Goal: Check status

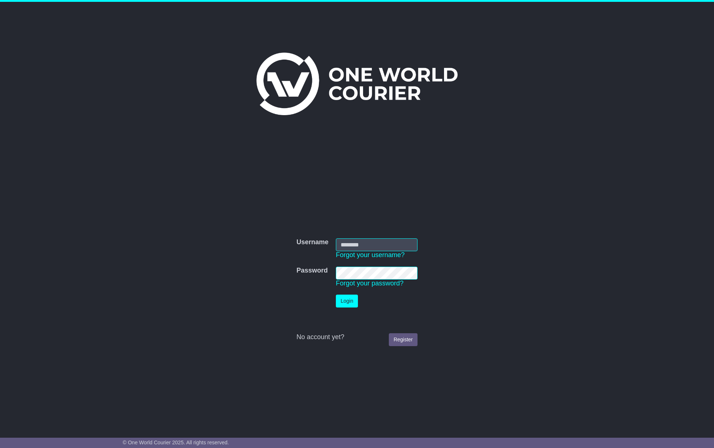
click at [0, 447] on nordpass-portal at bounding box center [0, 448] width 0 height 0
click at [403, 280] on nordpass-icon at bounding box center [403, 283] width 0 height 6
click at [0, 447] on nordpass-autofill-portal at bounding box center [0, 448] width 0 height 0
type input "**********"
drag, startPoint x: 328, startPoint y: 0, endPoint x: 212, endPoint y: 24, distance: 118.2
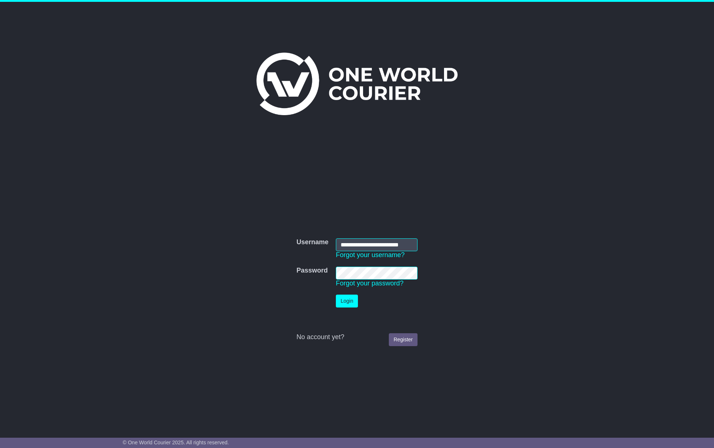
click at [212, 24] on div at bounding box center [357, 79] width 376 height 146
click at [146, 90] on div "**********" at bounding box center [357, 214] width 714 height 424
click at [356, 303] on button "Login" at bounding box center [347, 300] width 22 height 13
click at [404, 252] on nordpass-icon at bounding box center [404, 255] width 0 height 6
drag, startPoint x: 375, startPoint y: 285, endPoint x: 372, endPoint y: 283, distance: 4.3
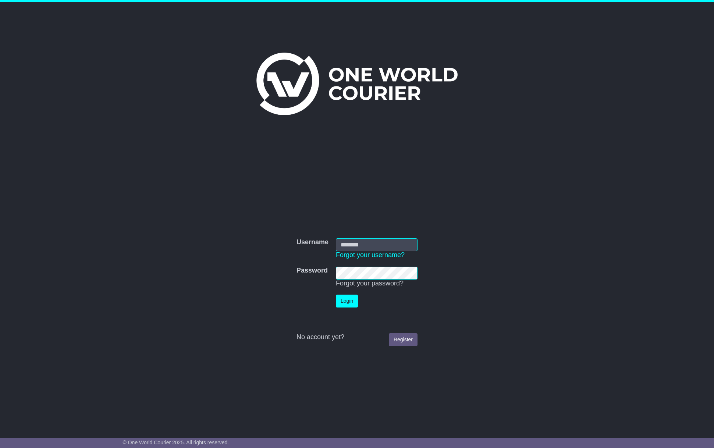
click at [0, 447] on nordpass-autofill-portal at bounding box center [0, 448] width 0 height 0
type input "**********"
click at [344, 306] on button "Login" at bounding box center [347, 300] width 22 height 13
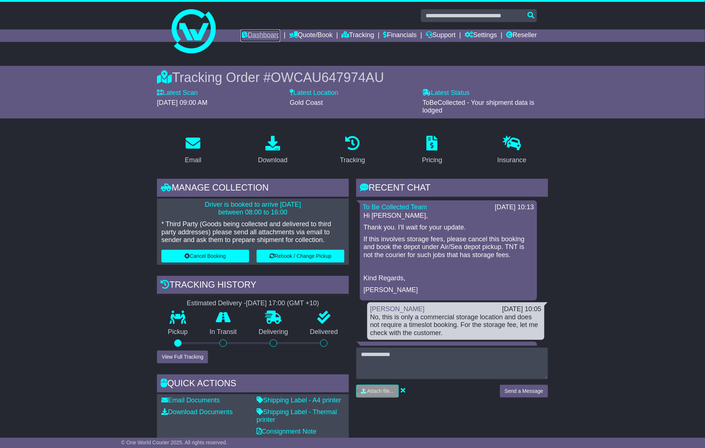
click at [241, 29] on link "Dashboard" at bounding box center [260, 35] width 39 height 12
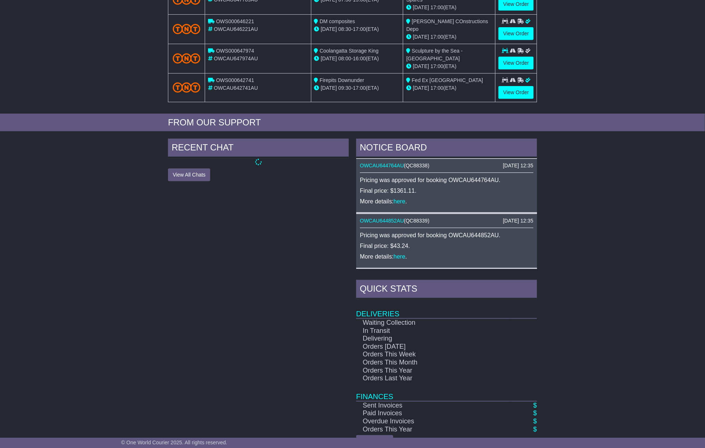
scroll to position [197, 0]
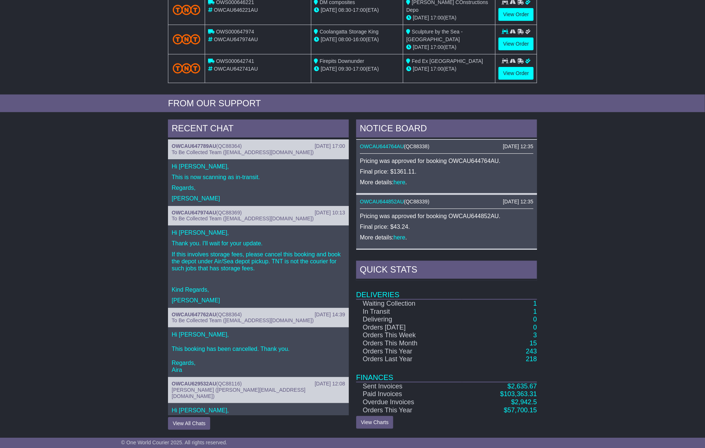
click at [538, 305] on div "NOTICE BOARD [DATE] 12:38 OWCAU643120AU ( QC88320 ) Pricing was approved for bo…" at bounding box center [447, 274] width 188 height 310
click at [537, 303] on td "1" at bounding box center [499, 303] width 75 height 8
click at [537, 309] on div "NOTICE BOARD 18 Sep 2025 12:38 OWCAU643120AU ( QC88320 ) Pricing was approved f…" at bounding box center [447, 274] width 188 height 310
click at [539, 304] on div "NOTICE BOARD 18 Sep 2025 12:38 OWCAU643120AU ( QC88320 ) Pricing was approved f…" at bounding box center [447, 274] width 188 height 310
click at [537, 304] on div "NOTICE BOARD 18 Sep 2025 12:38 OWCAU643120AU ( QC88320 ) Pricing was approved f…" at bounding box center [447, 274] width 188 height 310
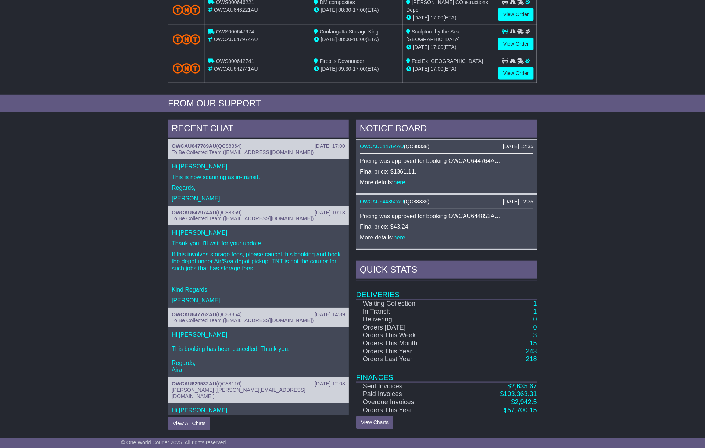
click at [537, 304] on td "1" at bounding box center [499, 303] width 75 height 8
click at [533, 304] on link "1" at bounding box center [535, 303] width 4 height 7
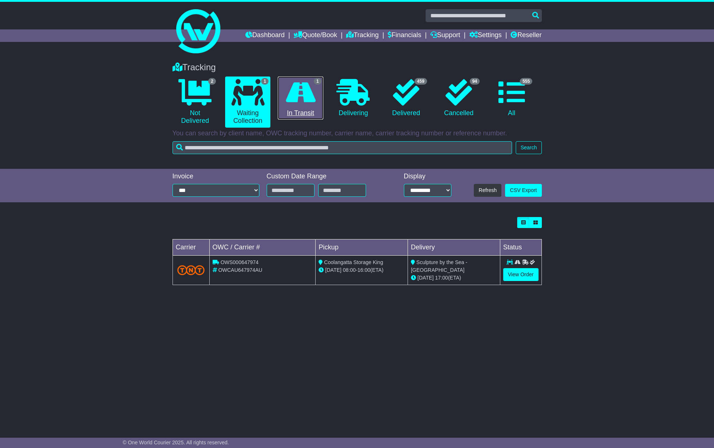
click at [322, 106] on link "1 In Transit" at bounding box center [300, 97] width 45 height 43
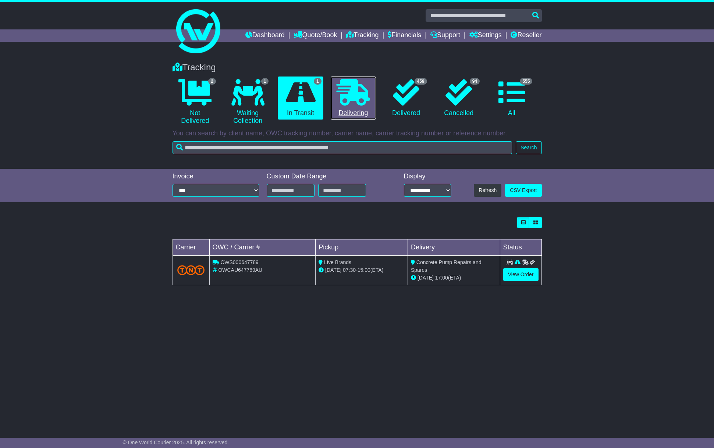
click at [363, 106] on link "0 Delivering" at bounding box center [352, 97] width 45 height 43
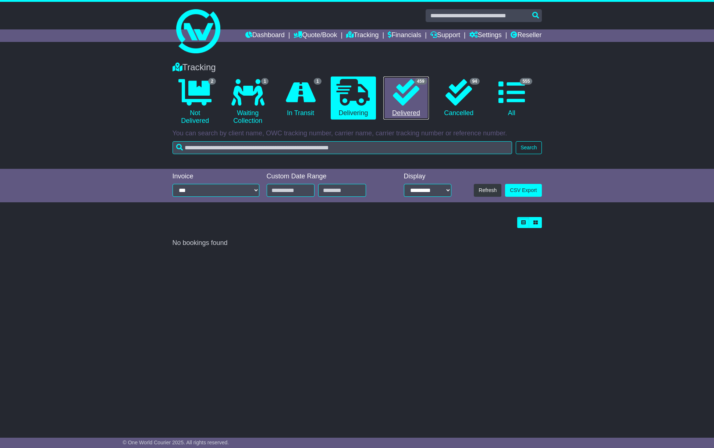
click at [394, 106] on link "459 Delivered" at bounding box center [405, 97] width 45 height 43
